Goal: Check status: Check status

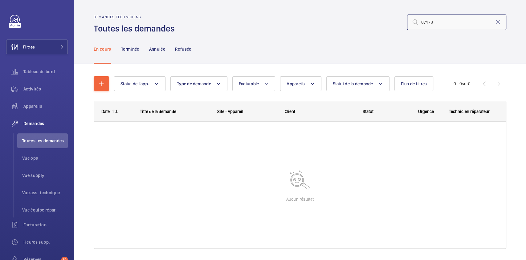
click at [428, 24] on input "07478" at bounding box center [456, 21] width 99 height 15
type input "R25-07478"
click at [131, 50] on p "Terminée" at bounding box center [130, 49] width 18 height 6
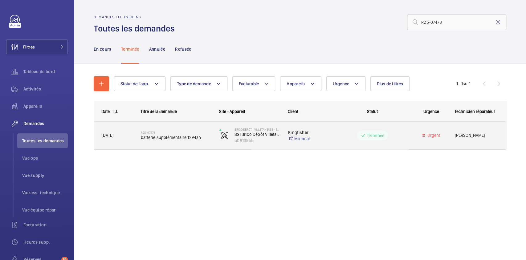
click at [408, 134] on div "Urgent" at bounding box center [427, 134] width 39 height 19
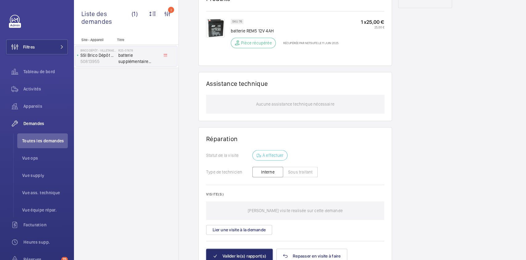
scroll to position [400, 0]
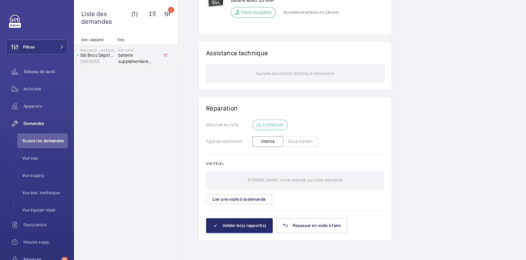
click at [157, 134] on div "Site - Appareil Titre Brico Dépôt - VILLETANEUSE - 1937 – centre de coût P14010…" at bounding box center [126, 149] width 104 height 222
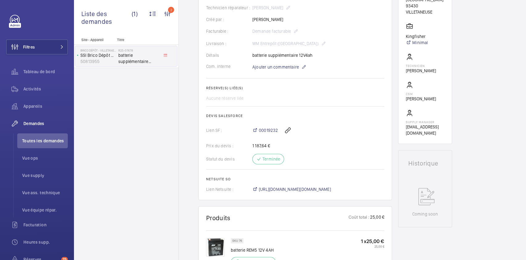
scroll to position [150, 0]
click at [262, 132] on span "00019232" at bounding box center [268, 131] width 19 height 6
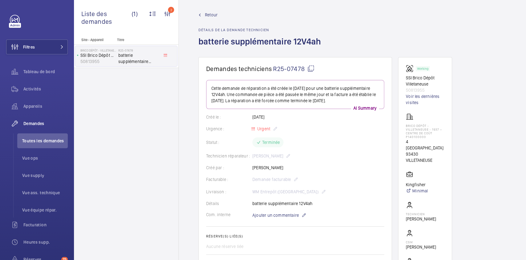
scroll to position [0, 0]
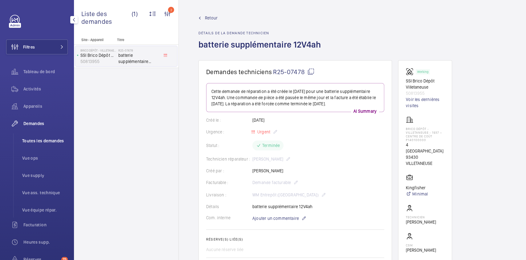
click at [32, 139] on span "Toutes les demandes" at bounding box center [45, 140] width 46 height 6
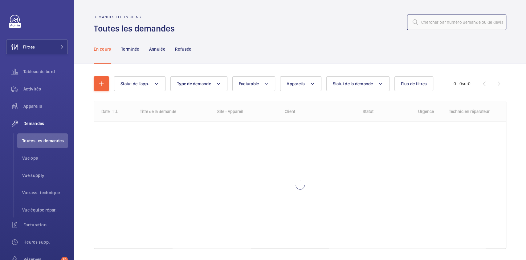
click at [468, 26] on input "text" at bounding box center [456, 21] width 99 height 15
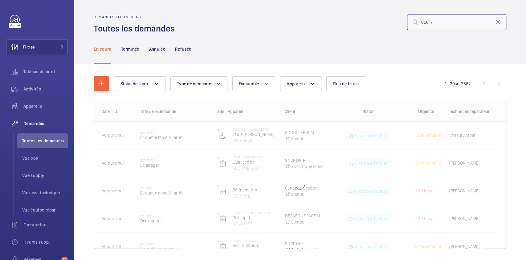
type input "05817"
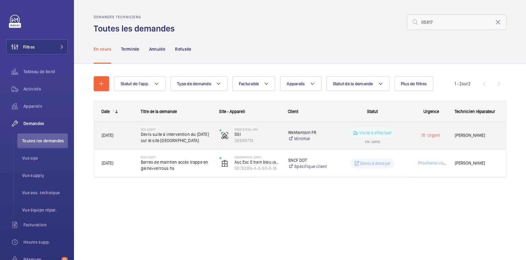
click at [407, 137] on wm-front-pills-cell "Visite à effectuer ETA : [DATE]" at bounding box center [372, 135] width 71 height 15
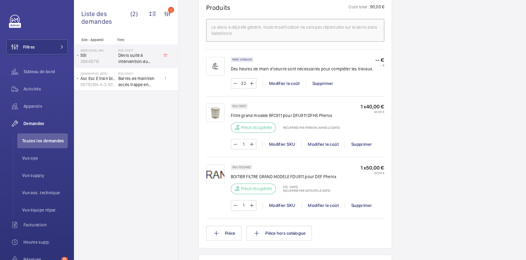
scroll to position [422, 0]
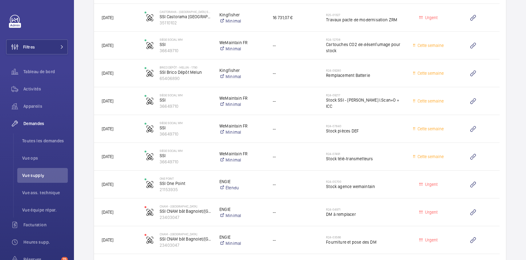
scroll to position [836, 0]
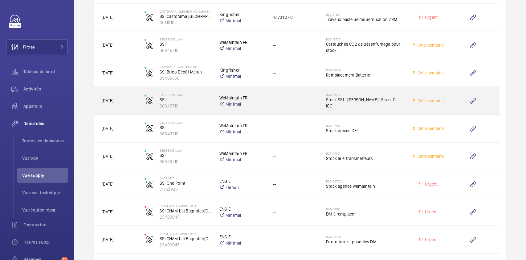
click at [301, 100] on span "--" at bounding box center [295, 100] width 45 height 7
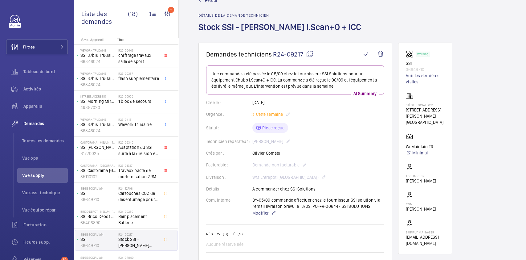
scroll to position [17, 0]
click at [210, 2] on span "Retour" at bounding box center [211, 1] width 13 height 6
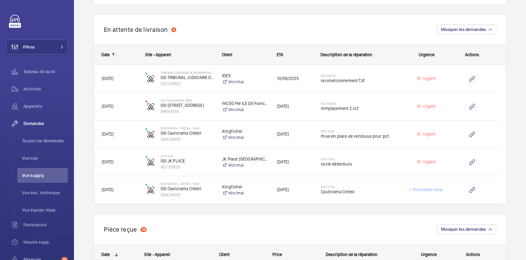
scroll to position [409, 0]
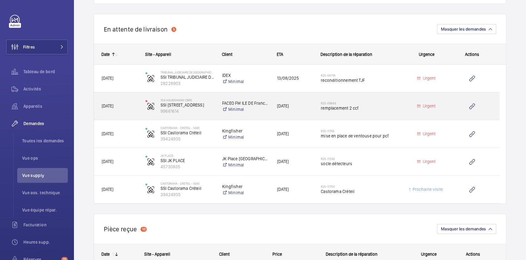
click at [394, 102] on h2 "R25-09849" at bounding box center [361, 103] width 80 height 4
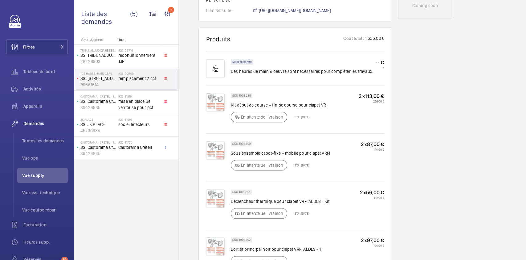
scroll to position [355, 0]
